Goal: Transaction & Acquisition: Purchase product/service

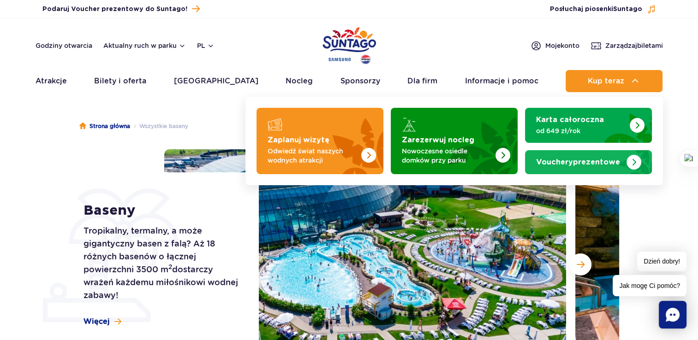
click at [607, 165] on strong "Vouchery prezentowe" at bounding box center [578, 162] width 84 height 7
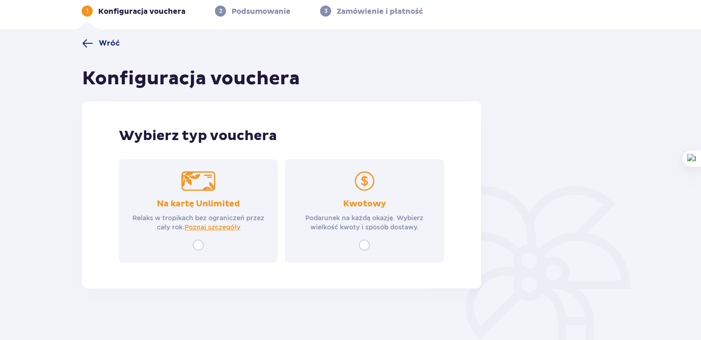
scroll to position [46, 0]
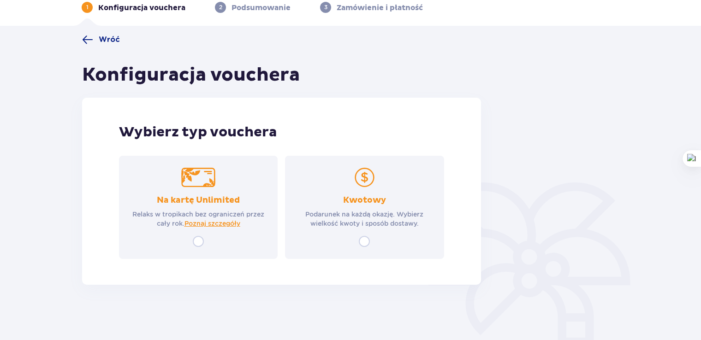
click at [197, 243] on input "radio" at bounding box center [198, 241] width 11 height 11
radio input "true"
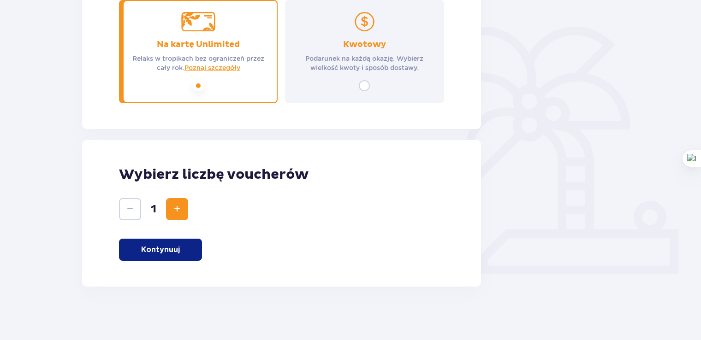
scroll to position [203, 0]
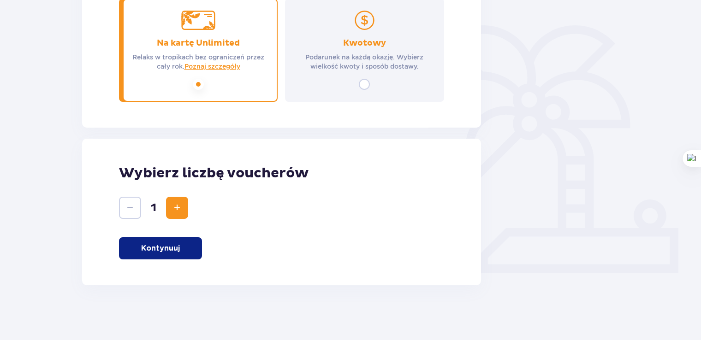
click at [186, 251] on button "Kontynuuj" at bounding box center [160, 249] width 83 height 22
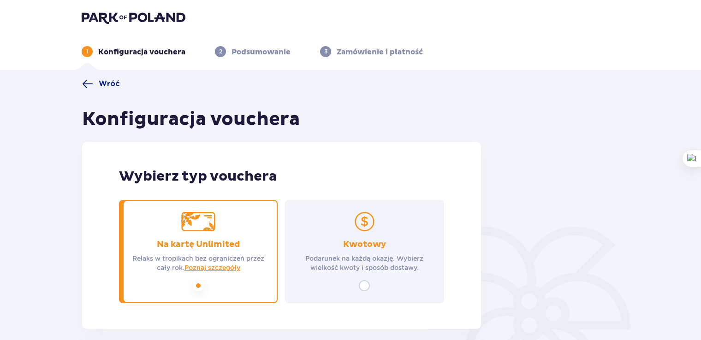
scroll to position [0, 0]
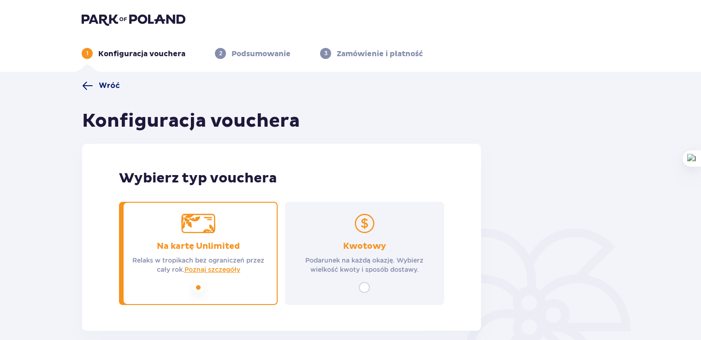
click at [101, 85] on span "Wróć" at bounding box center [109, 86] width 21 height 10
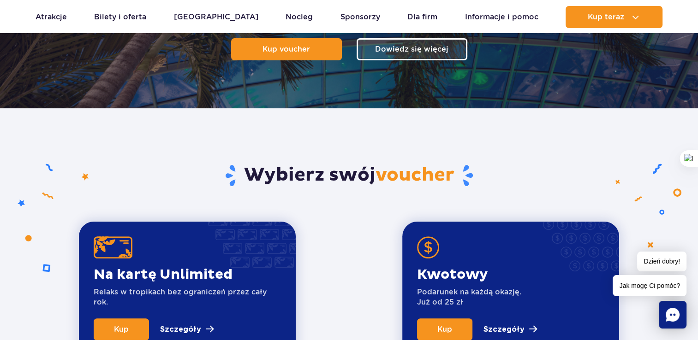
scroll to position [201, 0]
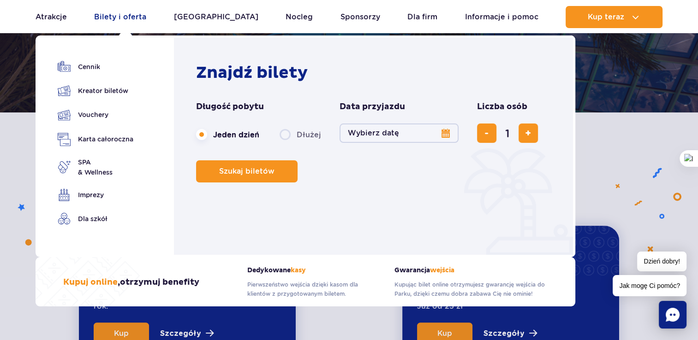
click at [138, 14] on link "Bilety i oferta" at bounding box center [120, 17] width 52 height 22
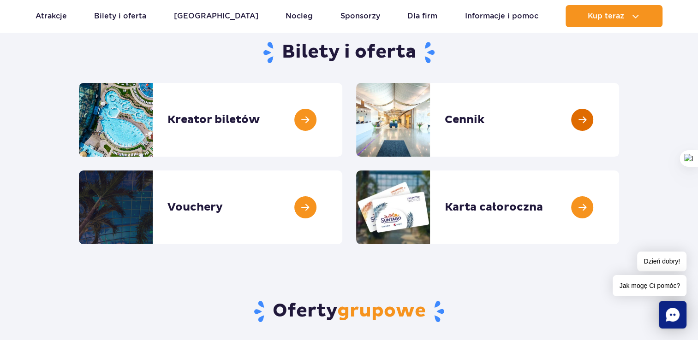
click at [619, 123] on link at bounding box center [619, 120] width 0 height 74
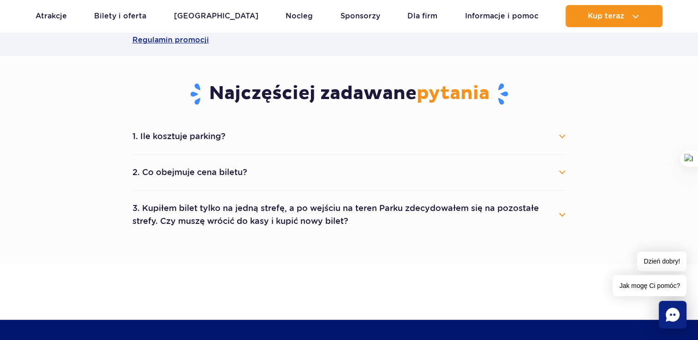
scroll to position [507, 0]
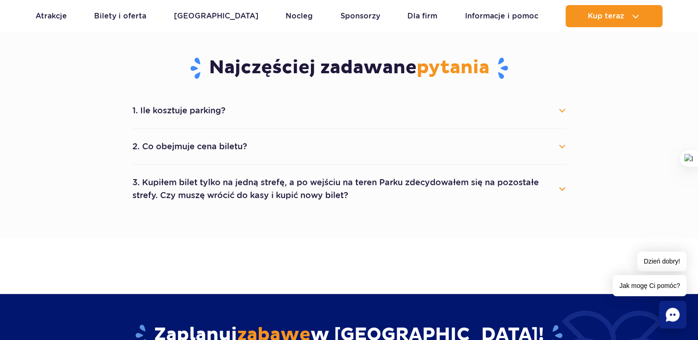
click at [558, 145] on button "2. Co obejmuje cena biletu?" at bounding box center [349, 147] width 434 height 20
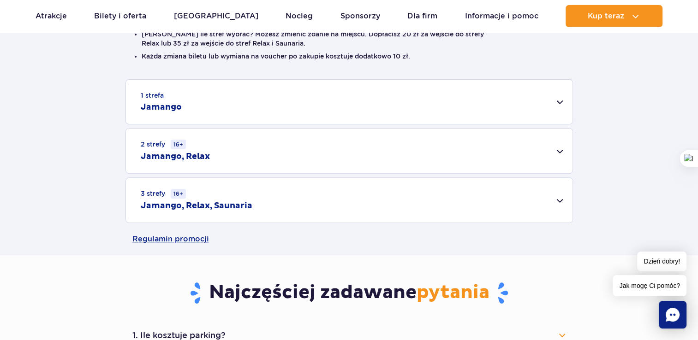
scroll to position [277, 0]
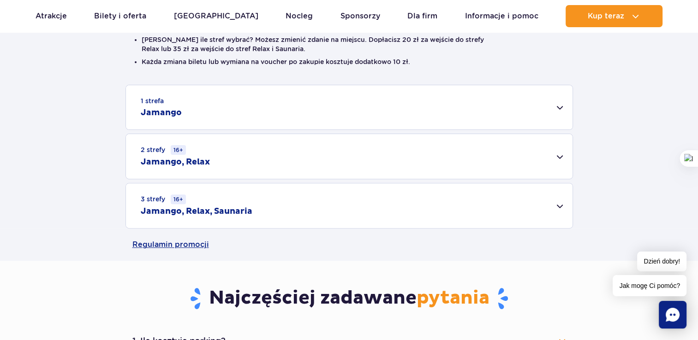
click at [559, 107] on div "1 strefa Jamango" at bounding box center [349, 107] width 447 height 44
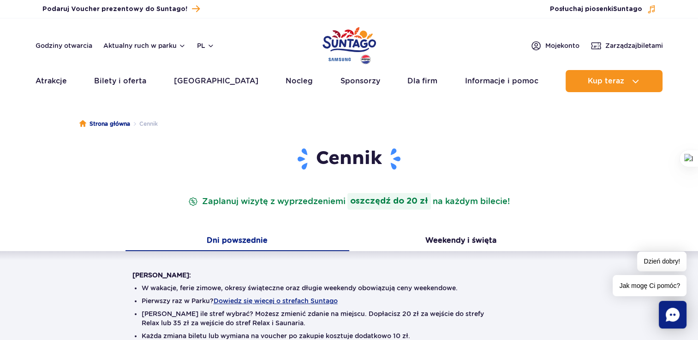
scroll to position [0, 0]
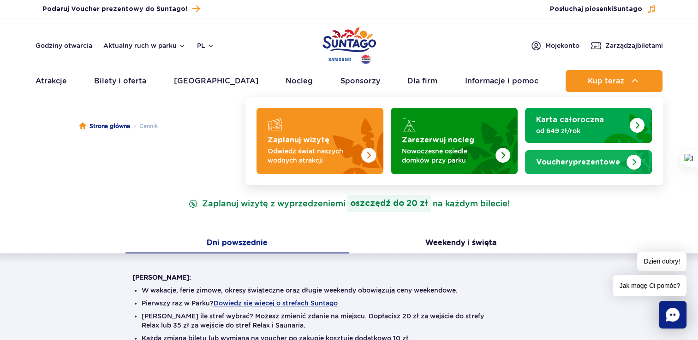
click at [594, 163] on strong "Vouchery prezentowe" at bounding box center [578, 162] width 84 height 7
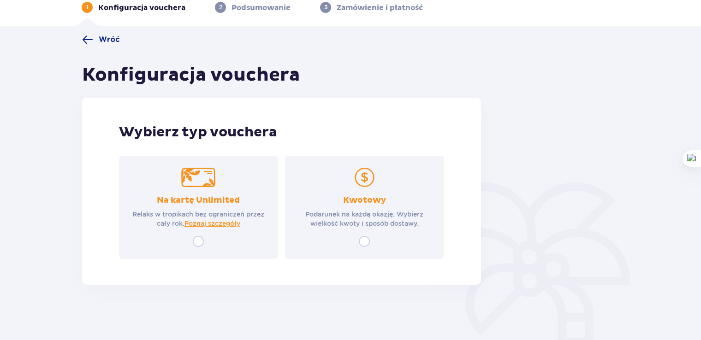
click at [195, 242] on input "radio" at bounding box center [198, 241] width 11 height 11
radio input "true"
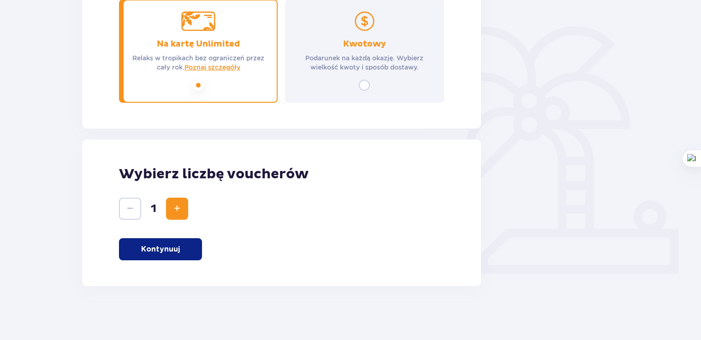
scroll to position [203, 0]
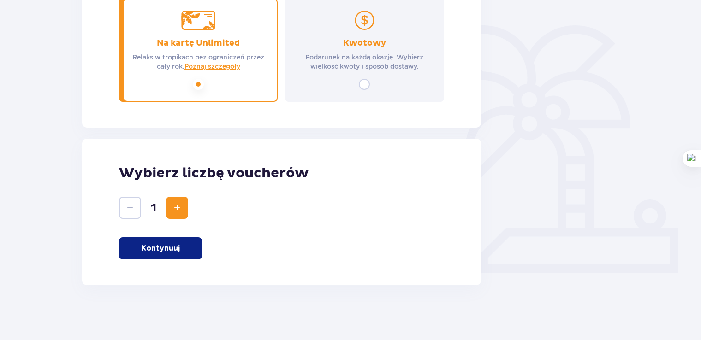
click at [363, 84] on input "radio" at bounding box center [364, 84] width 11 height 11
radio input "true"
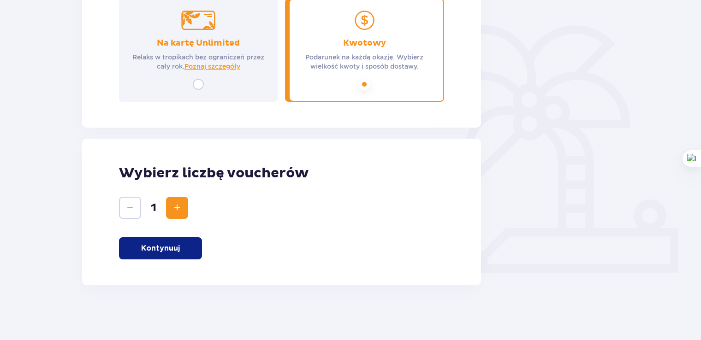
click at [182, 253] on button "Kontynuuj" at bounding box center [160, 249] width 83 height 22
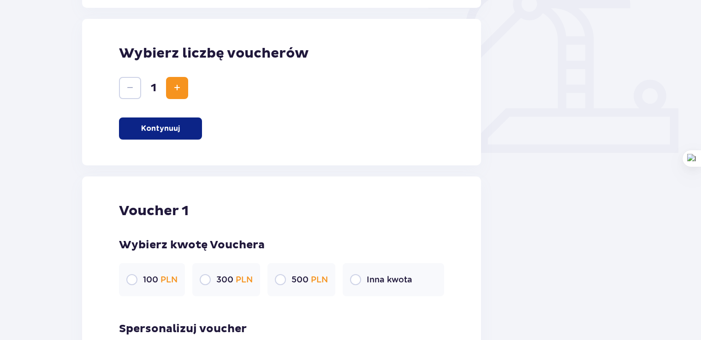
scroll to position [284, 0]
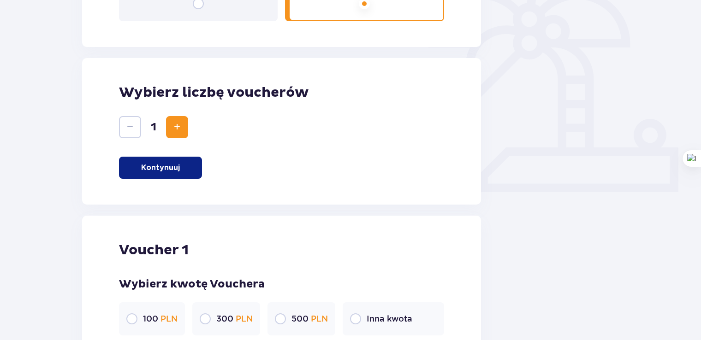
click at [179, 132] on span "Zwiększ" at bounding box center [177, 127] width 11 height 11
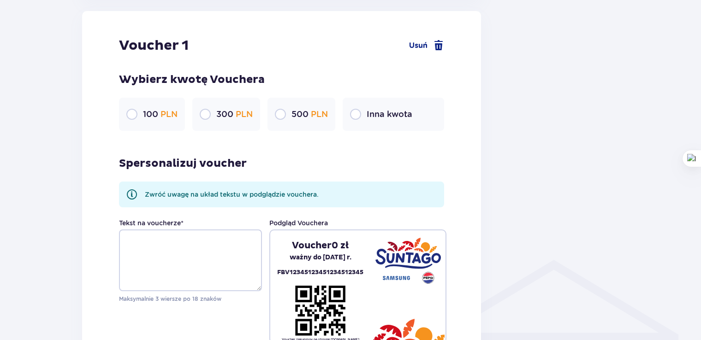
scroll to position [397, 0]
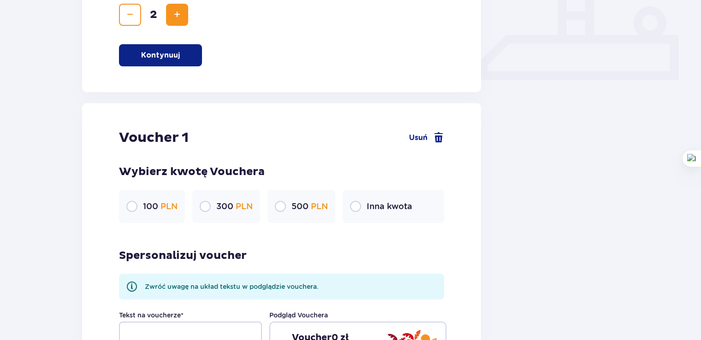
click at [173, 18] on span "Zwiększ" at bounding box center [177, 14] width 11 height 11
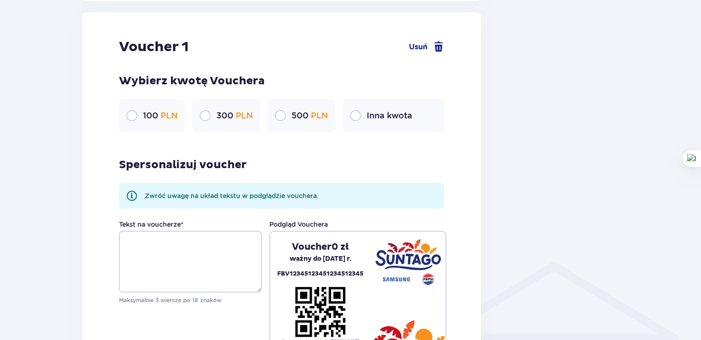
scroll to position [489, 0]
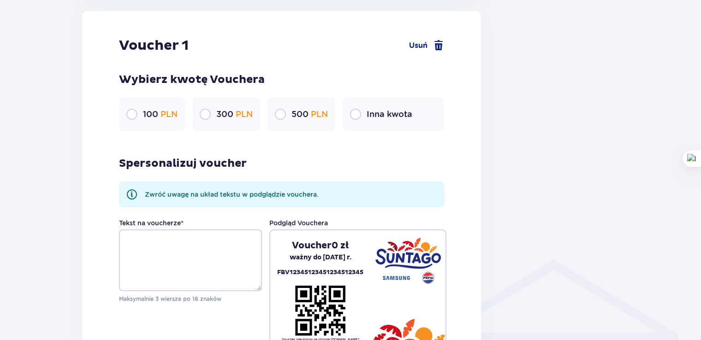
click at [130, 114] on input "radio" at bounding box center [131, 114] width 11 height 11
radio input "true"
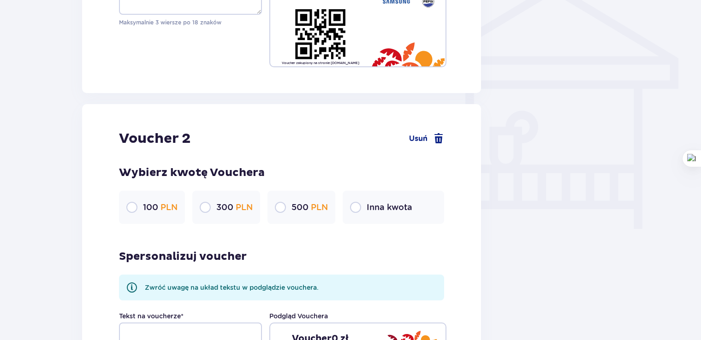
scroll to position [858, 0]
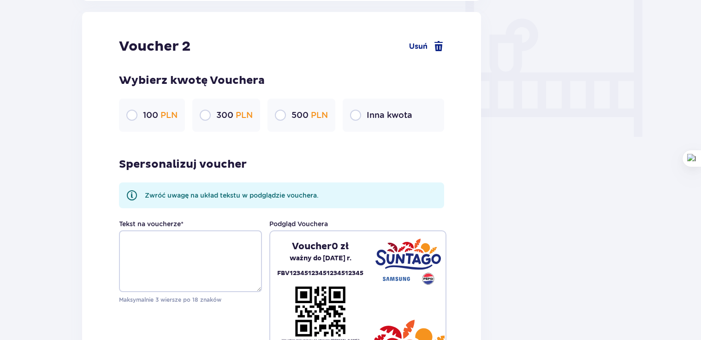
click at [129, 117] on input "radio" at bounding box center [131, 115] width 11 height 11
radio input "true"
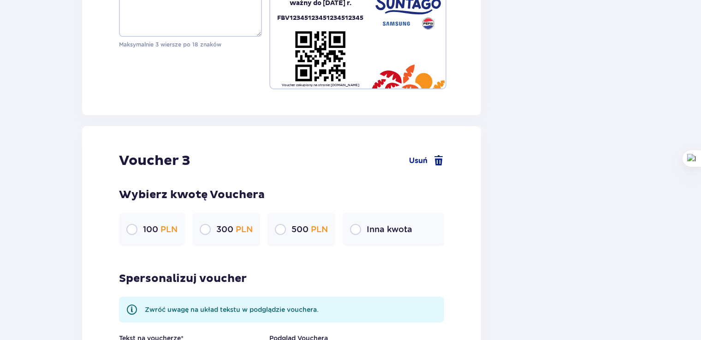
scroll to position [1135, 0]
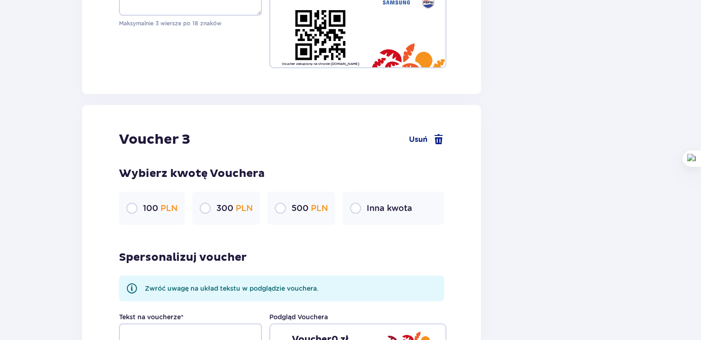
click at [130, 208] on input "radio" at bounding box center [131, 208] width 11 height 11
radio input "true"
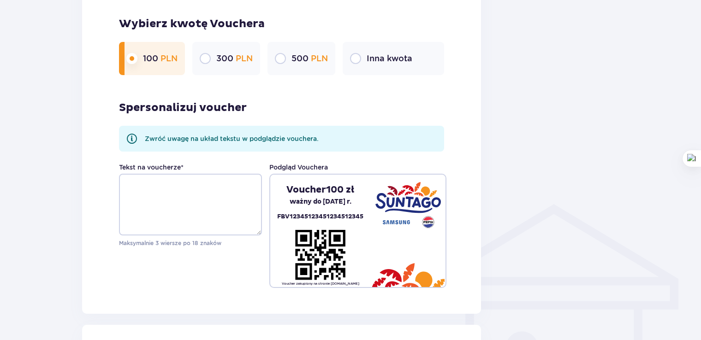
scroll to position [517, 0]
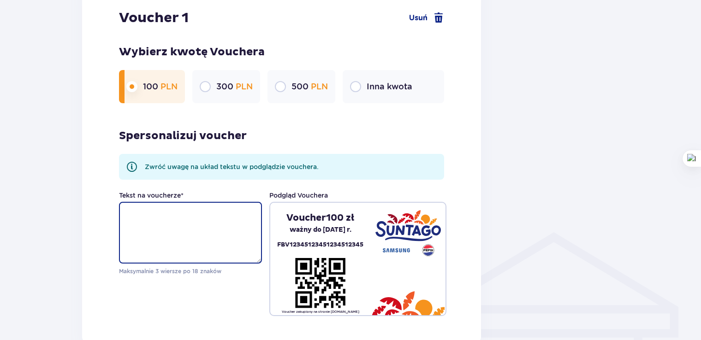
click at [191, 222] on textarea "Tekst na voucherze *" at bounding box center [190, 233] width 143 height 62
click at [179, 213] on textarea "Wszystkiego najlepszego" at bounding box center [190, 233] width 143 height 62
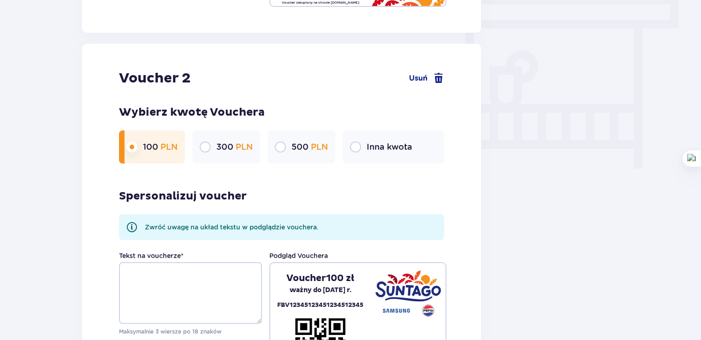
scroll to position [886, 0]
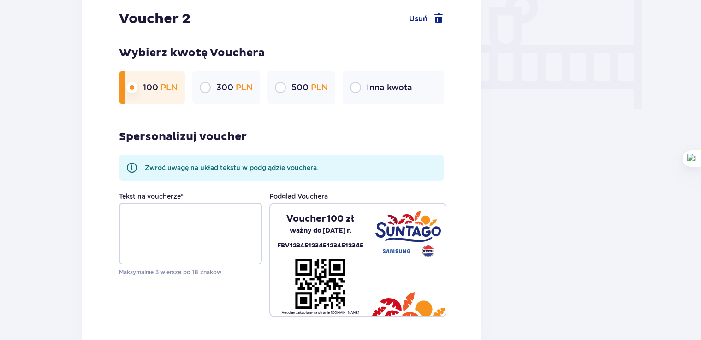
type textarea "Wszystkiego najlepszego"
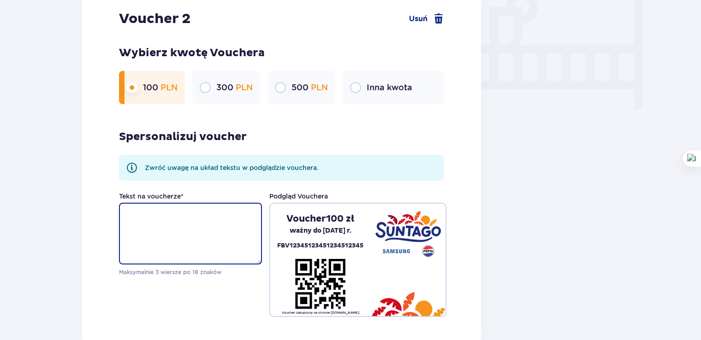
click at [175, 220] on textarea "Tekst na voucherze *" at bounding box center [190, 234] width 143 height 62
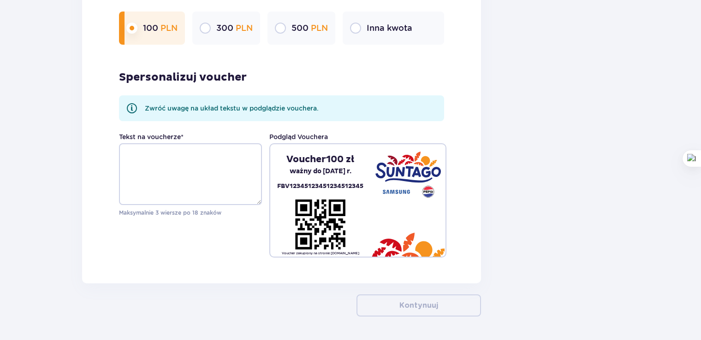
scroll to position [1347, 0]
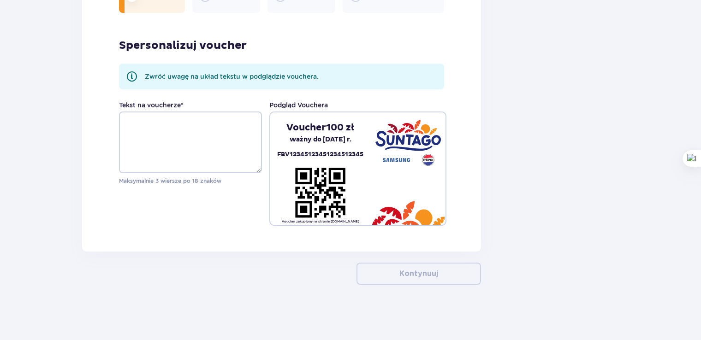
type textarea "Wszystkiego najlepszego"
click at [151, 136] on textarea "Tekst na voucherze *" at bounding box center [190, 143] width 143 height 62
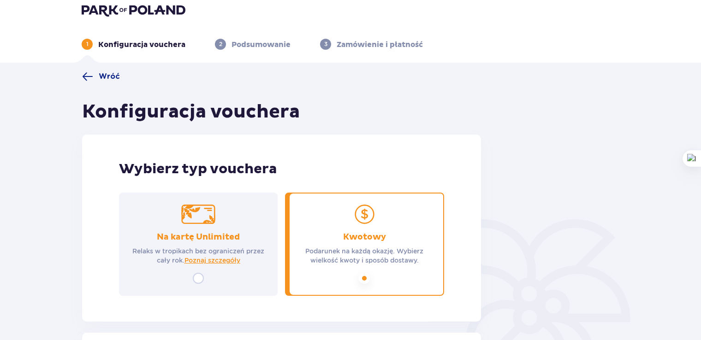
scroll to position [0, 0]
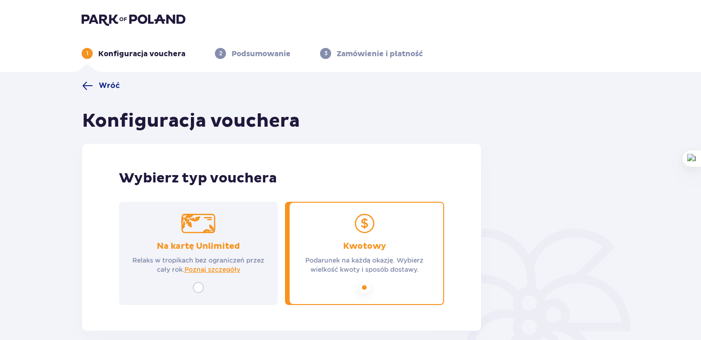
type textarea "Wszystkiego najlepszego"
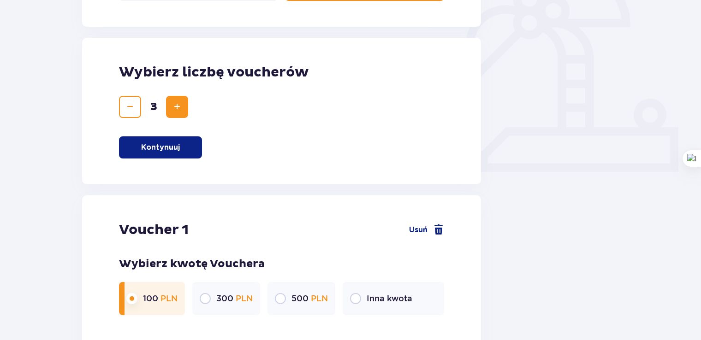
scroll to position [323, 0]
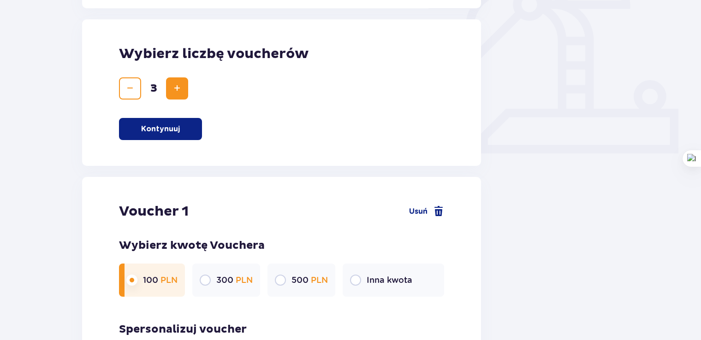
click at [124, 82] on button "Zmniejsz" at bounding box center [130, 89] width 22 height 22
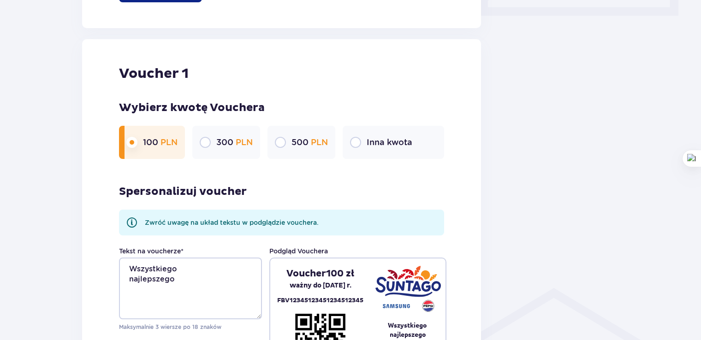
scroll to position [461, 0]
click at [208, 143] on input "radio" at bounding box center [205, 142] width 11 height 11
radio input "true"
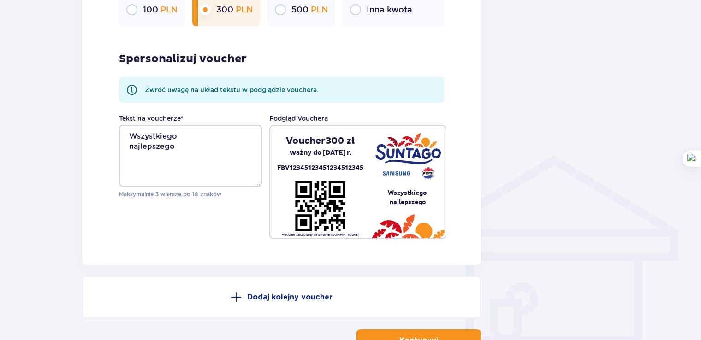
scroll to position [660, 0]
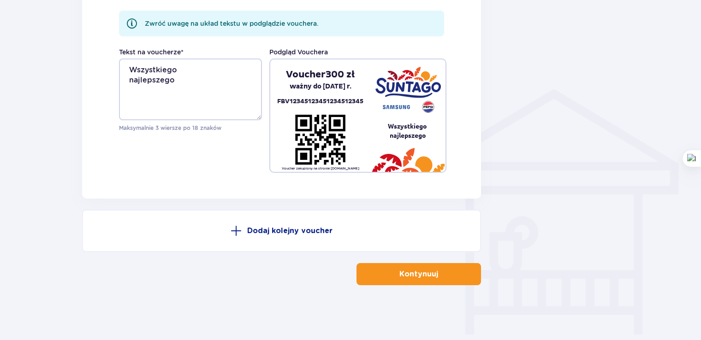
click at [416, 273] on p "Kontynuuj" at bounding box center [419, 274] width 39 height 10
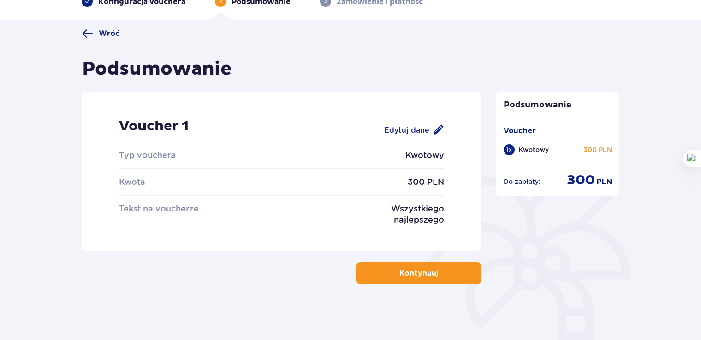
scroll to position [76, 0]
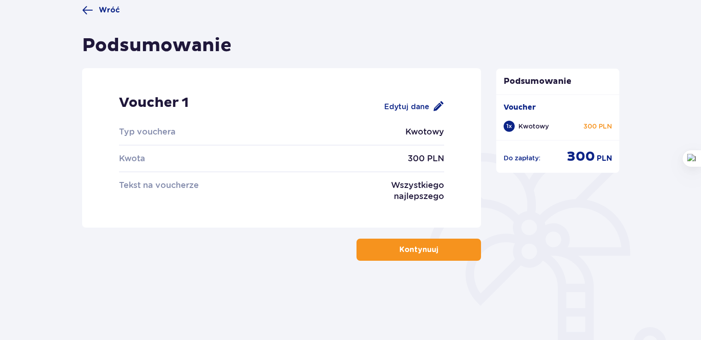
click at [416, 250] on p "Kontynuuj" at bounding box center [419, 250] width 39 height 10
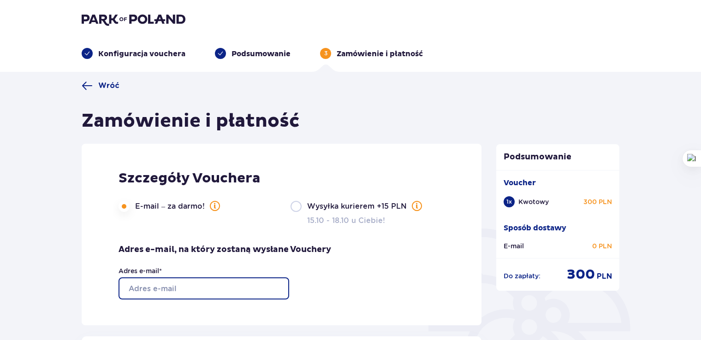
click at [179, 282] on input "Adres e-mail *" at bounding box center [204, 289] width 171 height 22
type input "[EMAIL_ADDRESS][DOMAIN_NAME]"
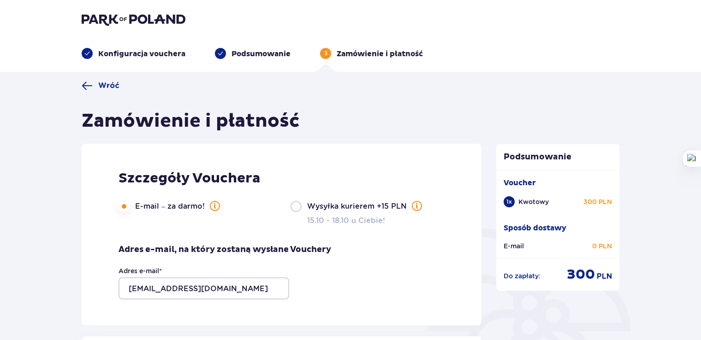
type input "Agnieszka"
type input "Grzanecka"
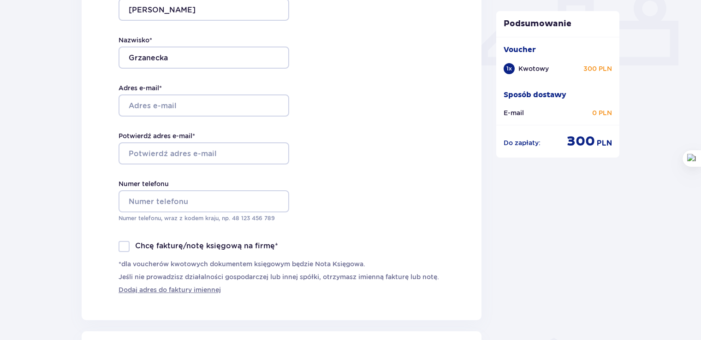
scroll to position [415, 0]
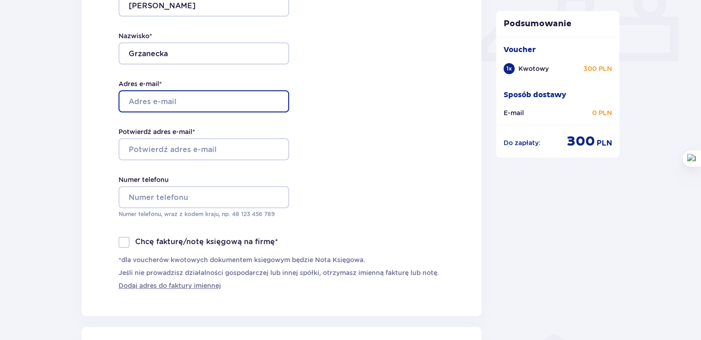
click at [151, 101] on input "Adres e-mail *" at bounding box center [204, 101] width 171 height 22
type input "[EMAIL_ADDRESS][DOMAIN_NAME]"
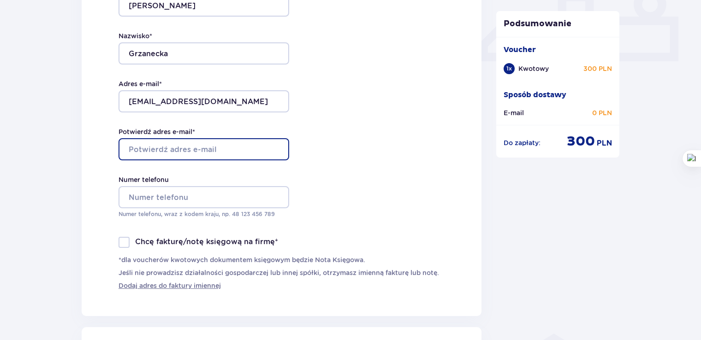
type input "[EMAIL_ADDRESS][DOMAIN_NAME]"
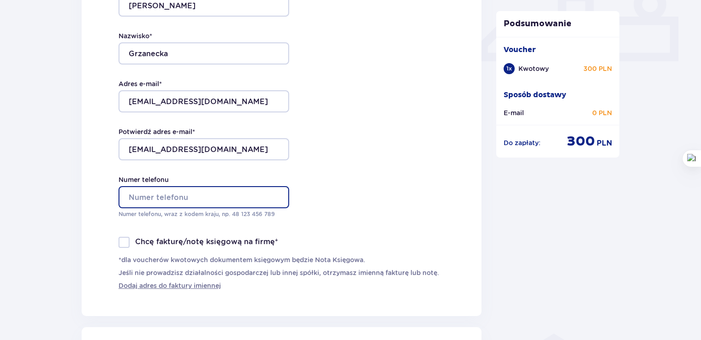
type input "+48660789490"
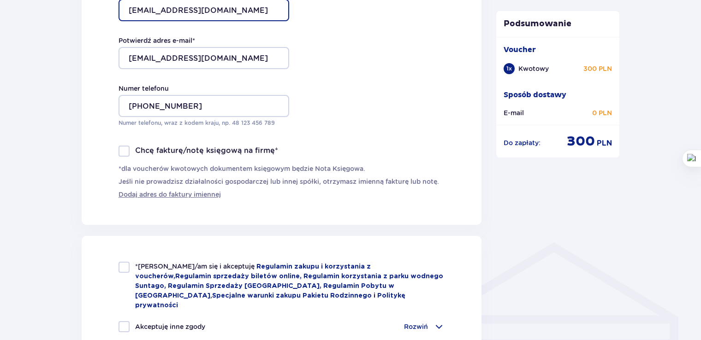
scroll to position [554, 0]
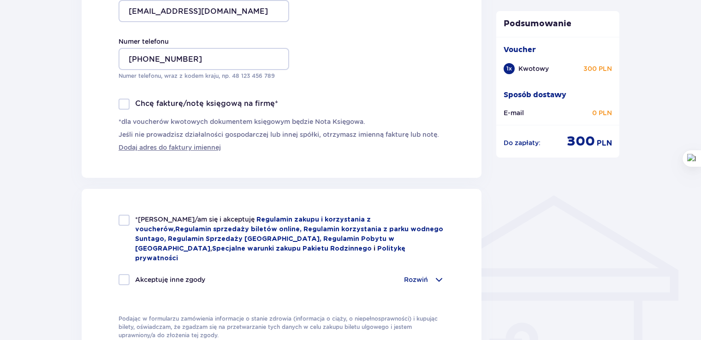
click at [127, 222] on div at bounding box center [124, 220] width 11 height 11
checkbox input "true"
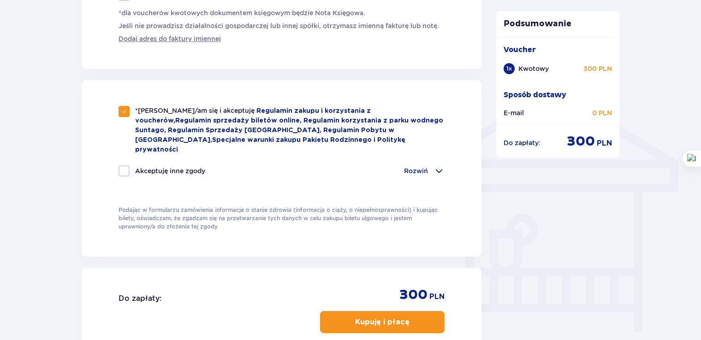
scroll to position [738, 0]
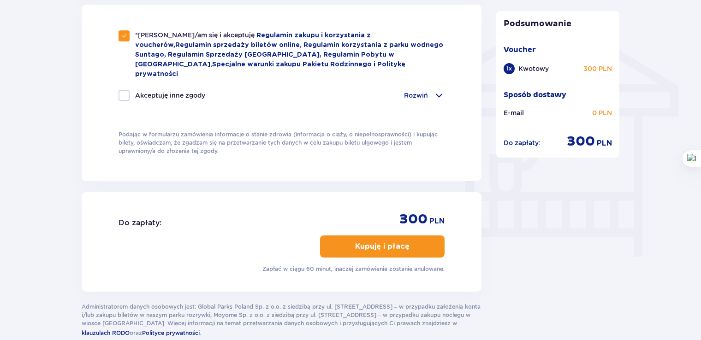
click at [347, 240] on button "Kupuję i płacę" at bounding box center [382, 247] width 125 height 22
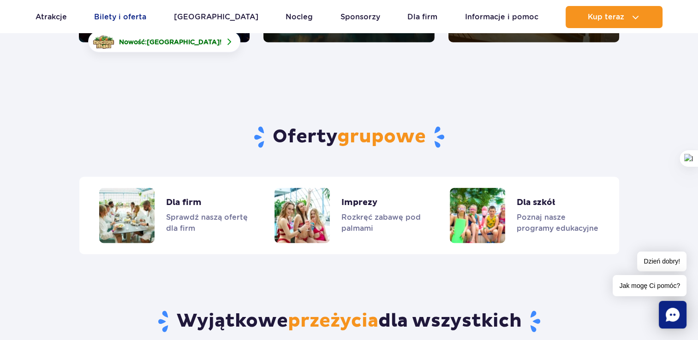
scroll to position [2168, 0]
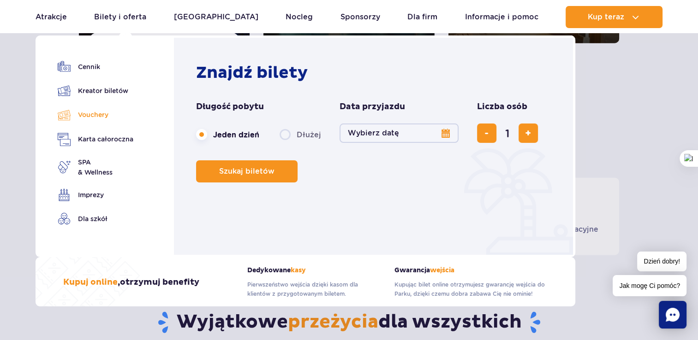
click at [103, 118] on link "Vouchery" at bounding box center [96, 114] width 76 height 13
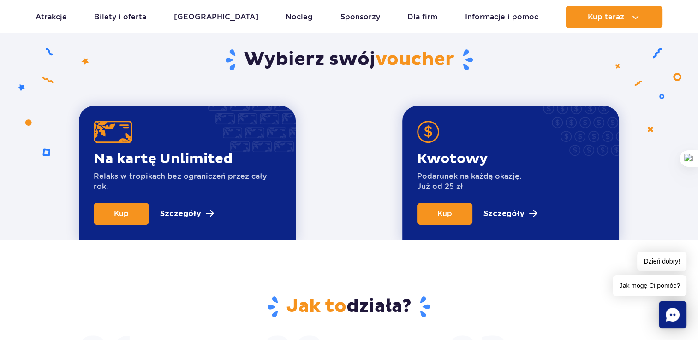
scroll to position [323, 0]
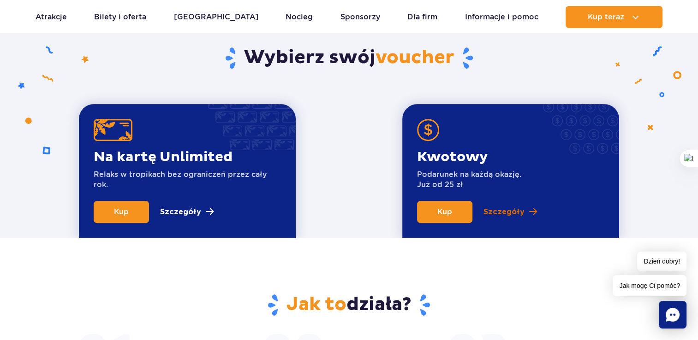
click at [519, 215] on p "Szczegóły" at bounding box center [503, 212] width 41 height 11
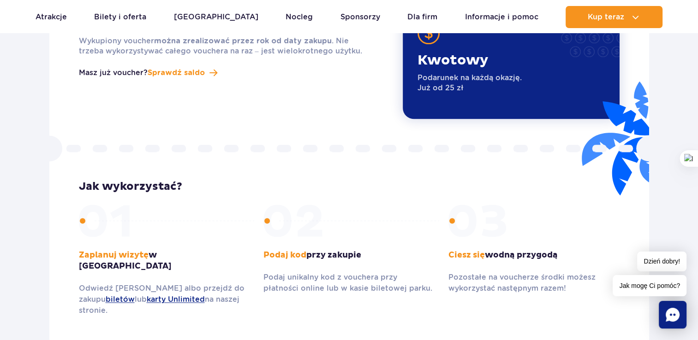
scroll to position [1169, 0]
